Goal: Task Accomplishment & Management: Manage account settings

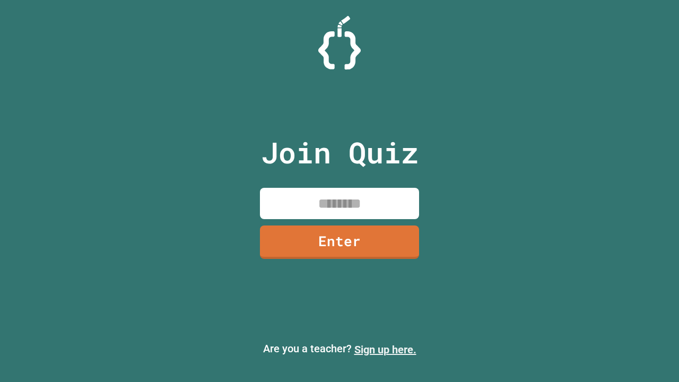
click at [385, 350] on link "Sign up here." at bounding box center [385, 349] width 62 height 13
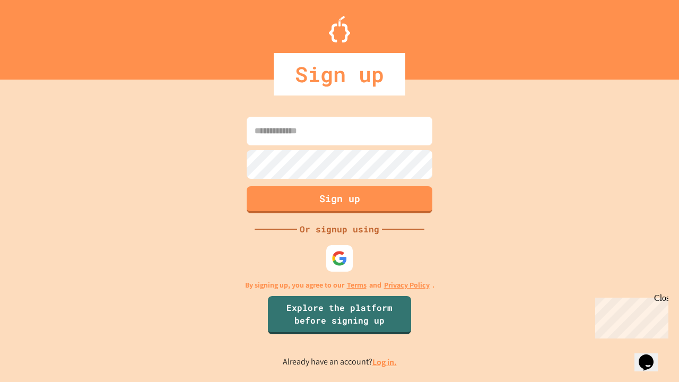
click at [385, 362] on link "Log in." at bounding box center [385, 362] width 24 height 11
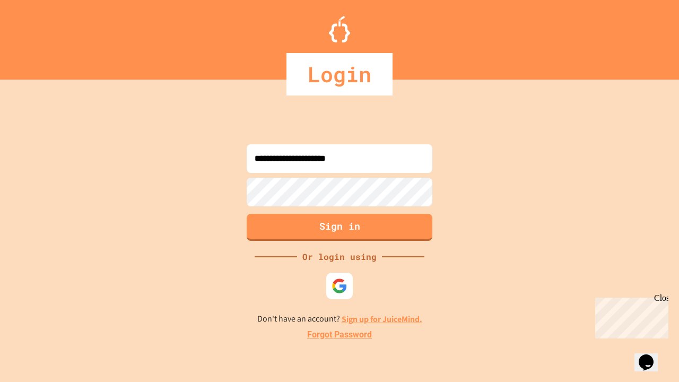
type input "**********"
